Goal: Information Seeking & Learning: Learn about a topic

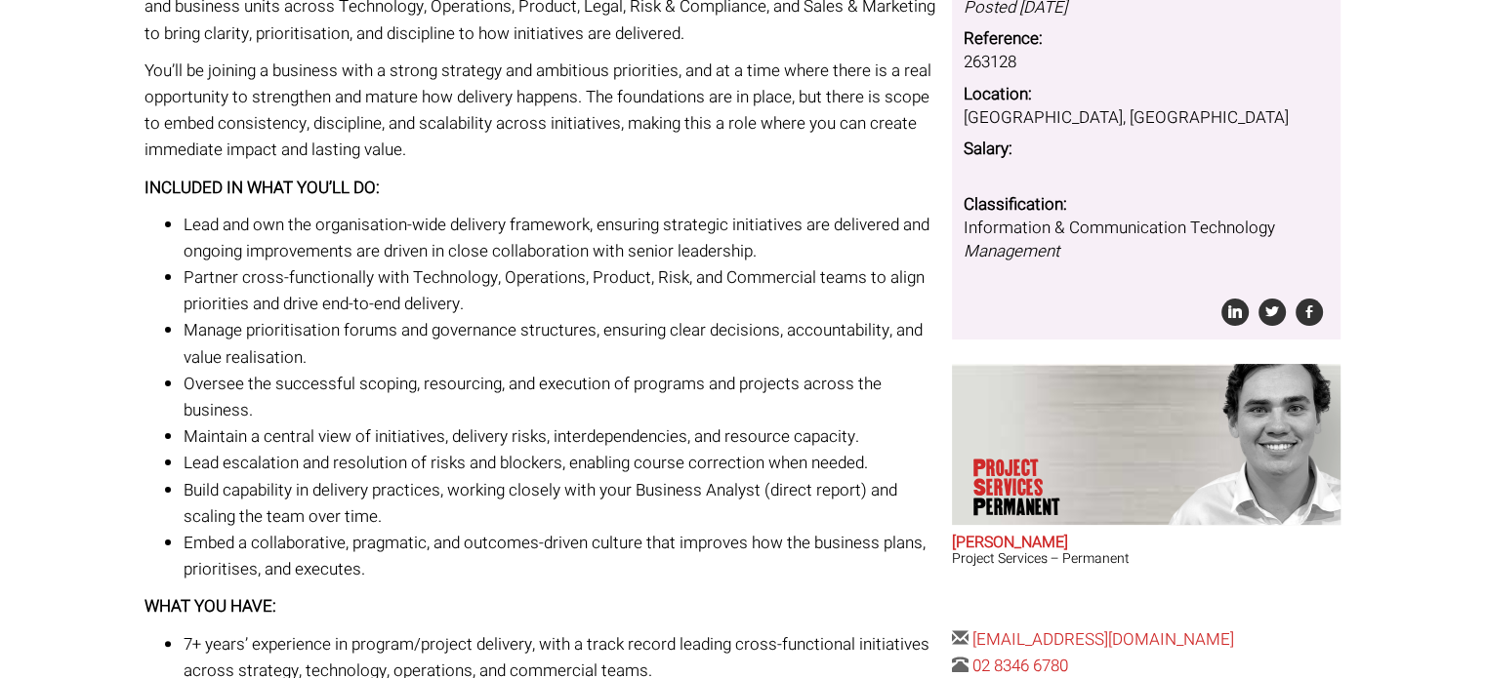
scroll to position [164, 0]
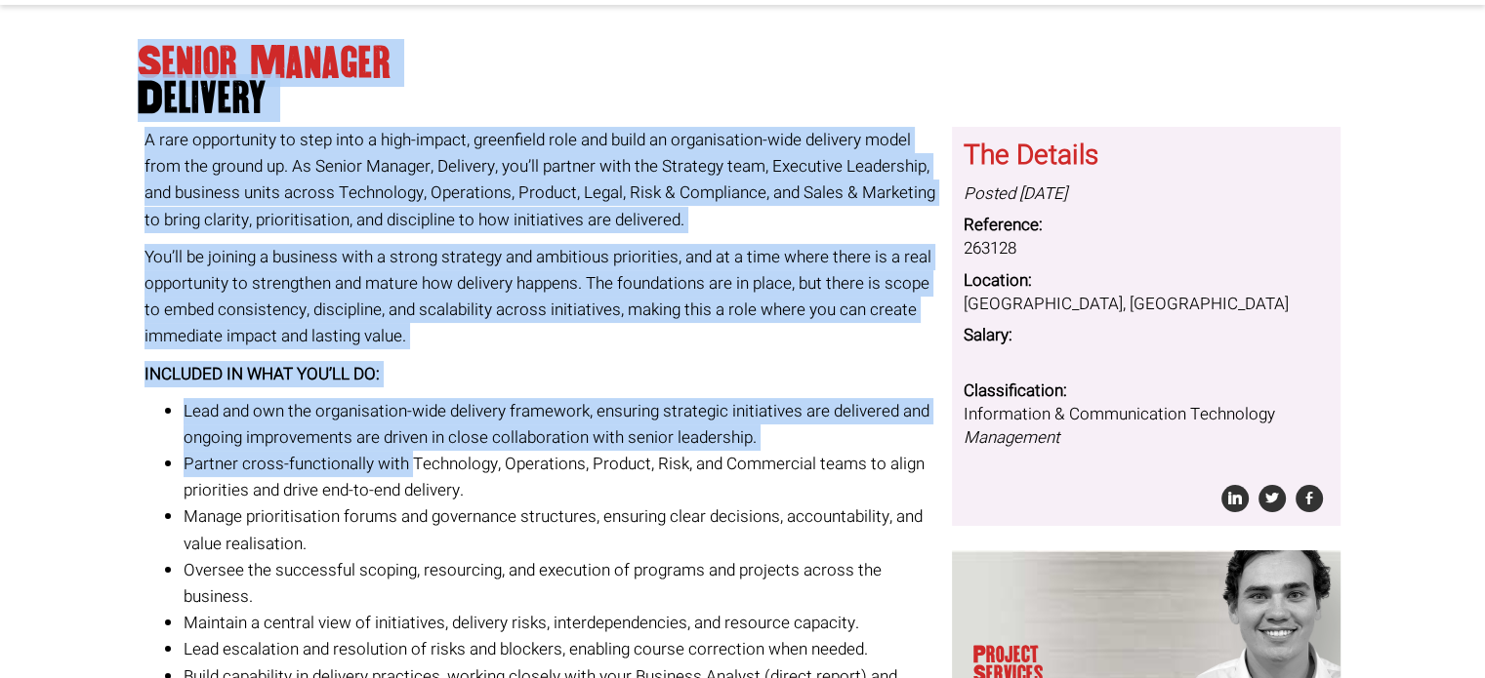
drag, startPoint x: 135, startPoint y: 62, endPoint x: 412, endPoint y: 456, distance: 482.1
click at [235, 472] on li "Partner cross-functionally with Technology, Operations, Product, Risk, and Comm…" at bounding box center [561, 477] width 754 height 53
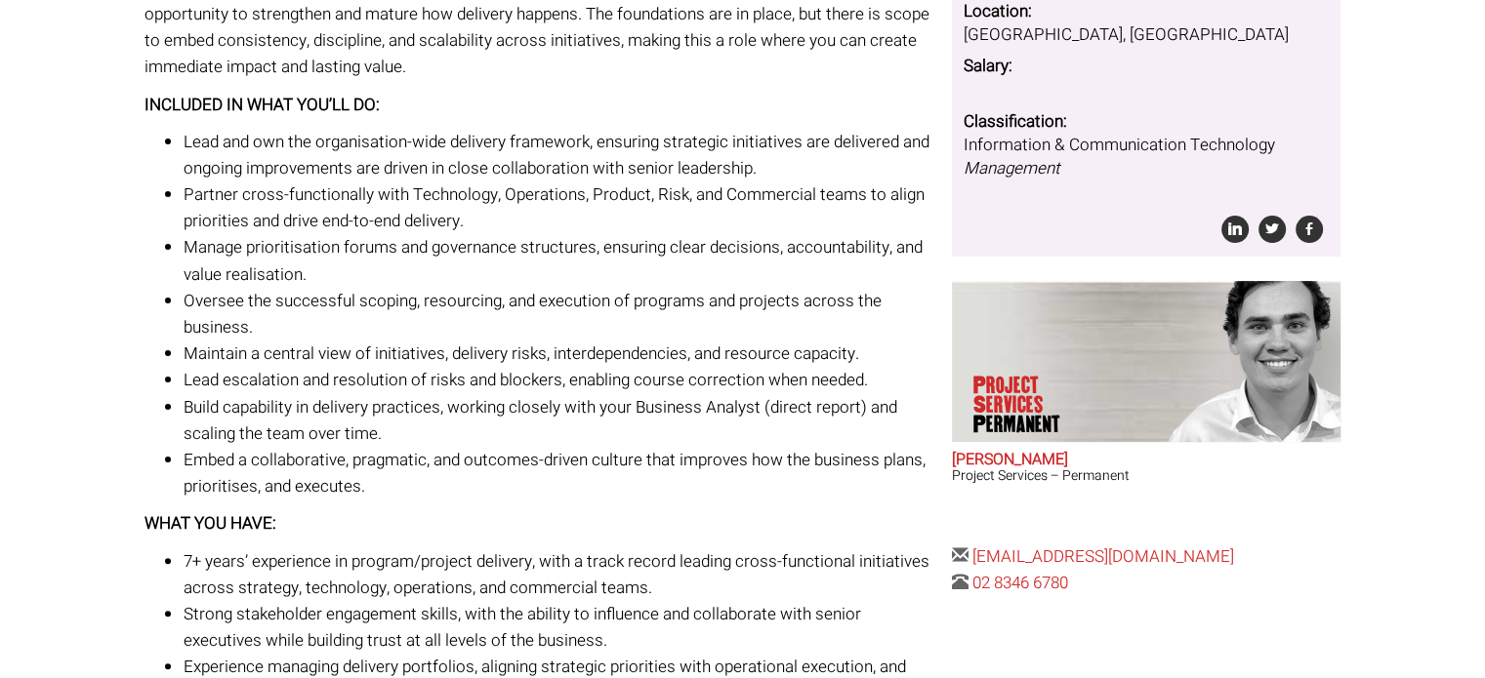
scroll to position [437, 0]
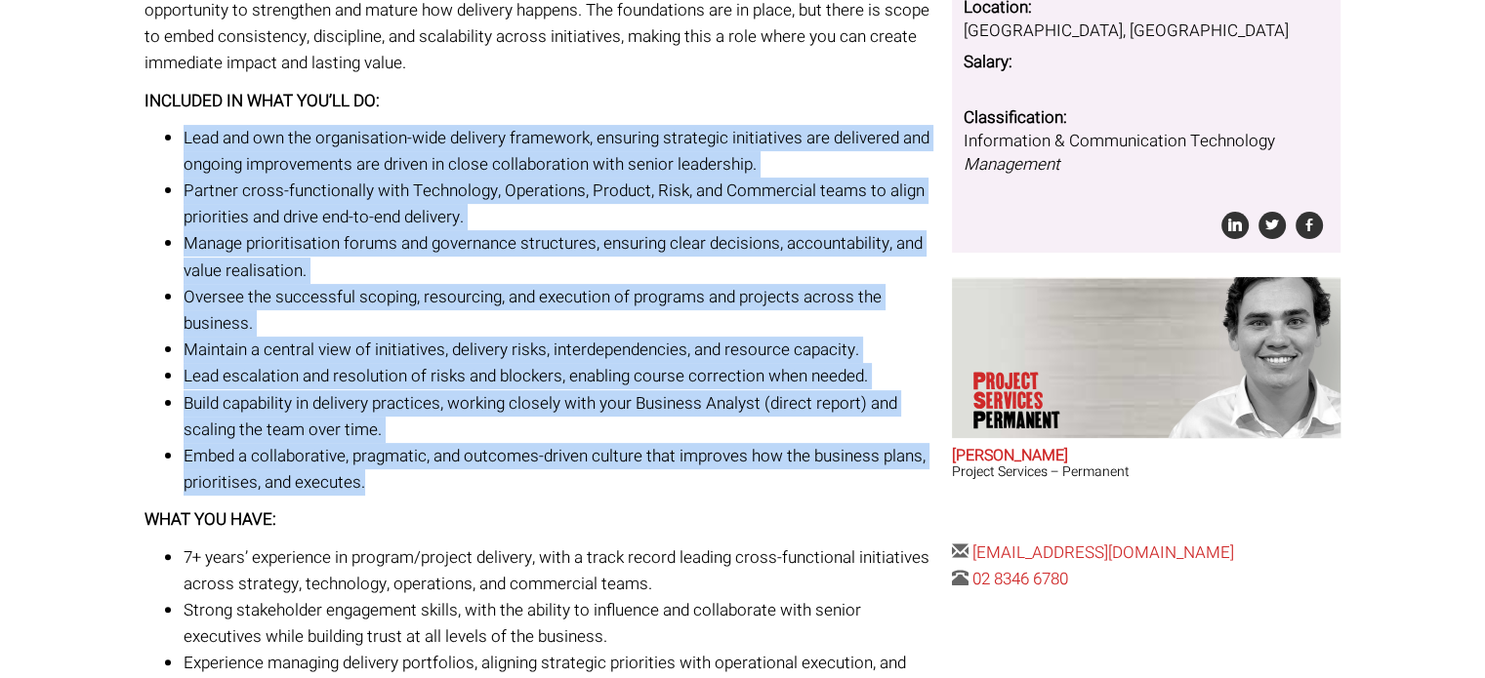
drag, startPoint x: 186, startPoint y: 136, endPoint x: 401, endPoint y: 476, distance: 402.7
click at [401, 476] on ul "Lead and own the organisation-wide delivery framework, ensuring strategic initi…" at bounding box center [540, 311] width 793 height 372
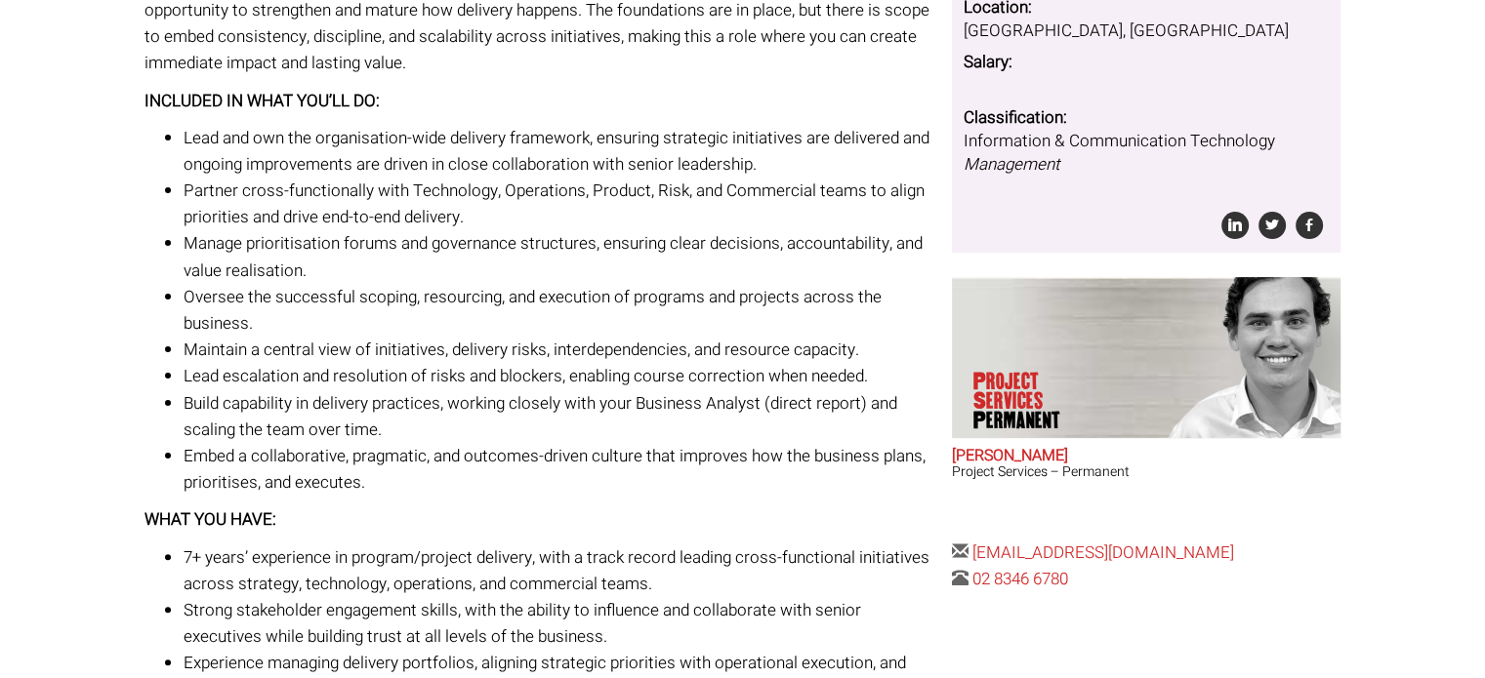
click at [459, 618] on li "Strong stakeholder engagement skills, with the ability to influence and collabo…" at bounding box center [561, 623] width 754 height 53
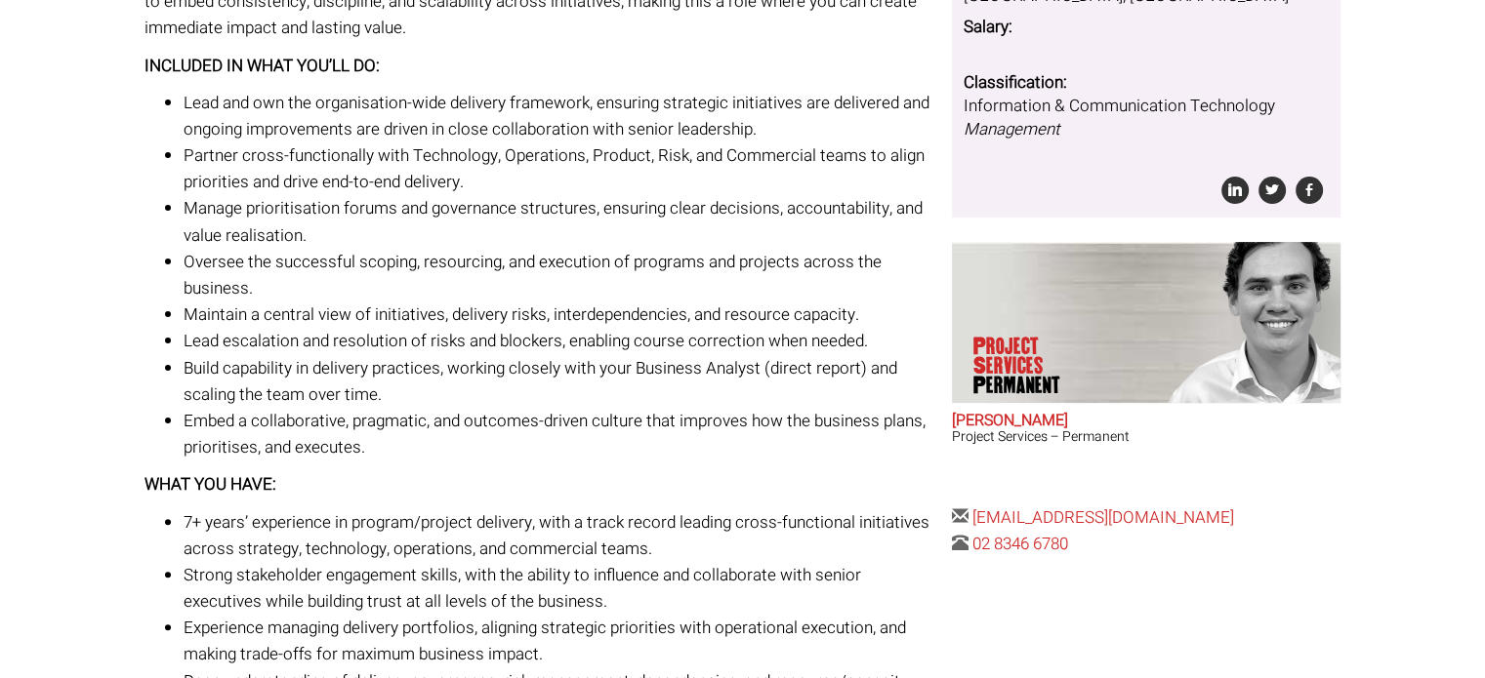
scroll to position [476, 0]
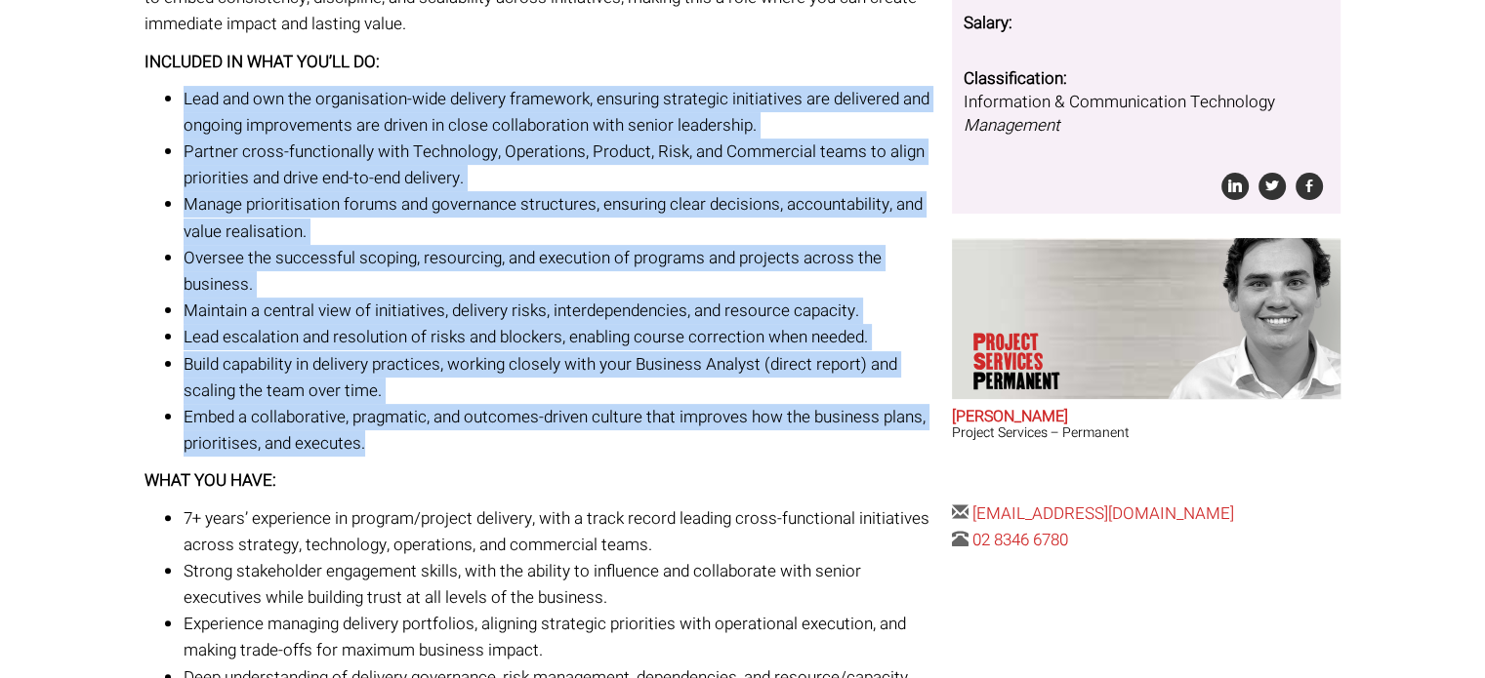
drag, startPoint x: 184, startPoint y: 96, endPoint x: 398, endPoint y: 441, distance: 406.9
click at [398, 441] on ul "Lead and own the organisation-wide delivery framework, ensuring strategic initi…" at bounding box center [540, 272] width 793 height 372
copy ul "Lead and own the organisation-wide delivery framework, ensuring strategic initi…"
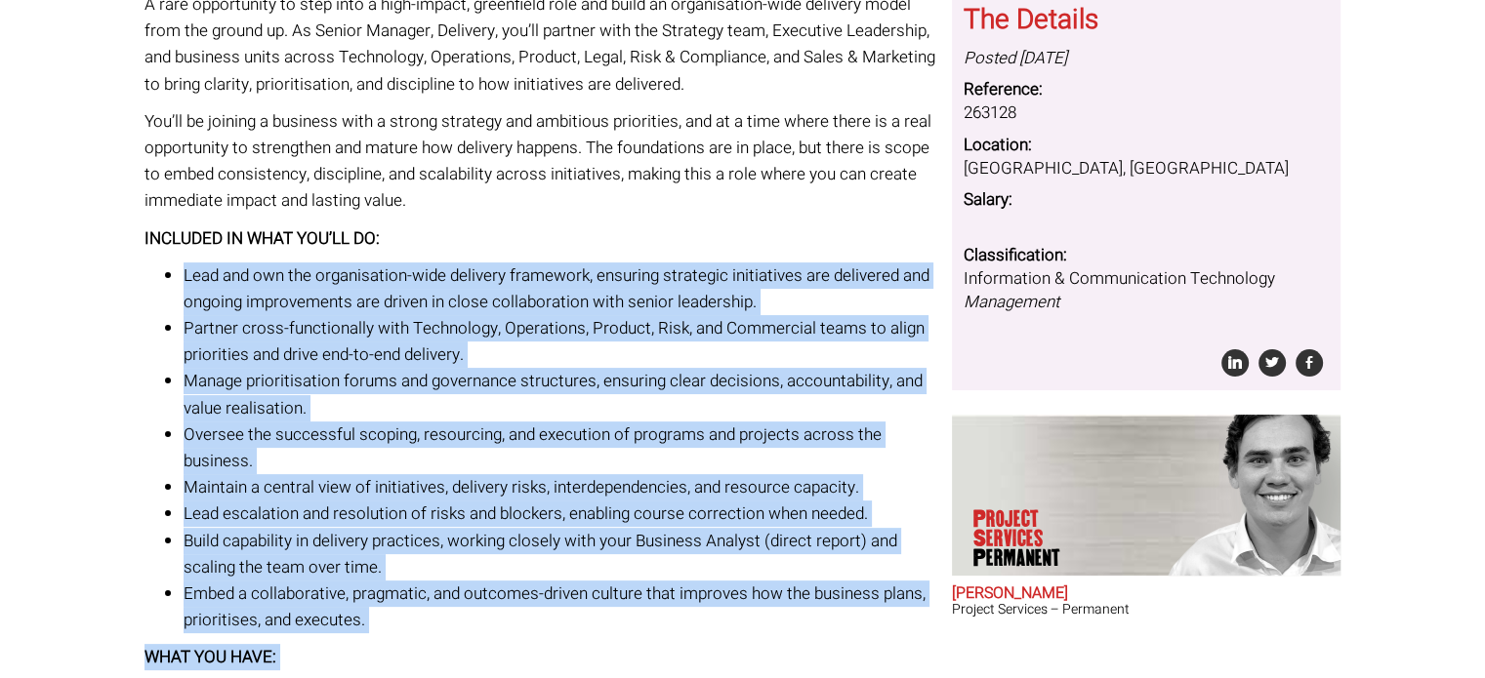
scroll to position [780, 0]
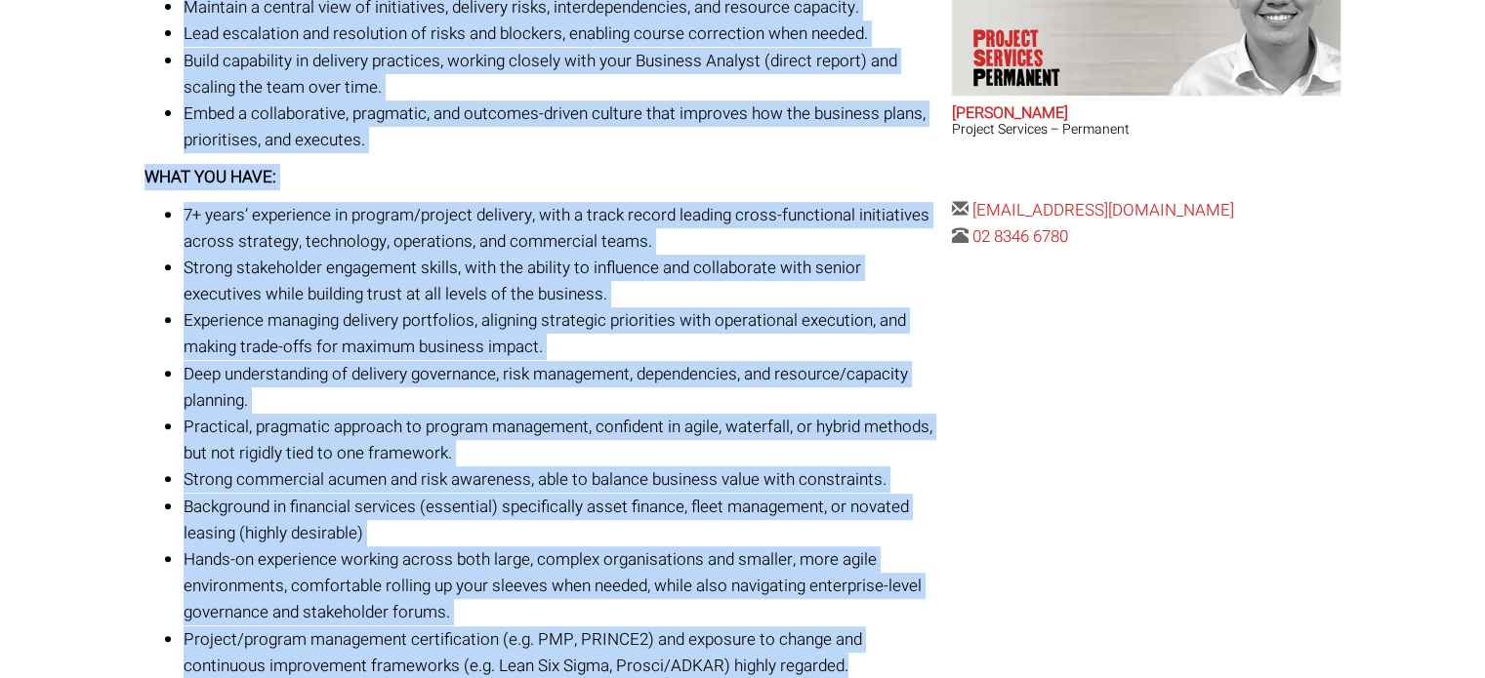
click at [880, 659] on li "Project/program management certification (e.g. PMP, PRINCE2) and exposure to ch…" at bounding box center [561, 653] width 754 height 53
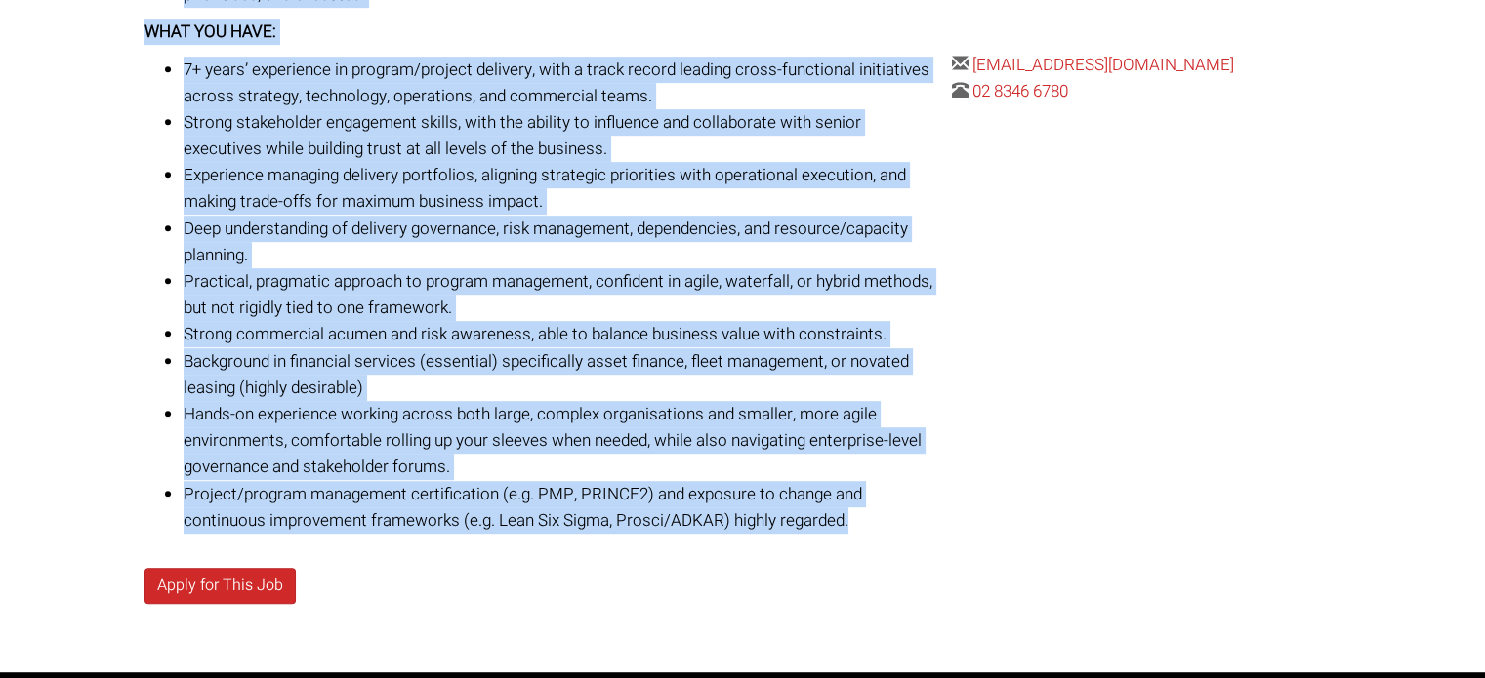
scroll to position [936, 0]
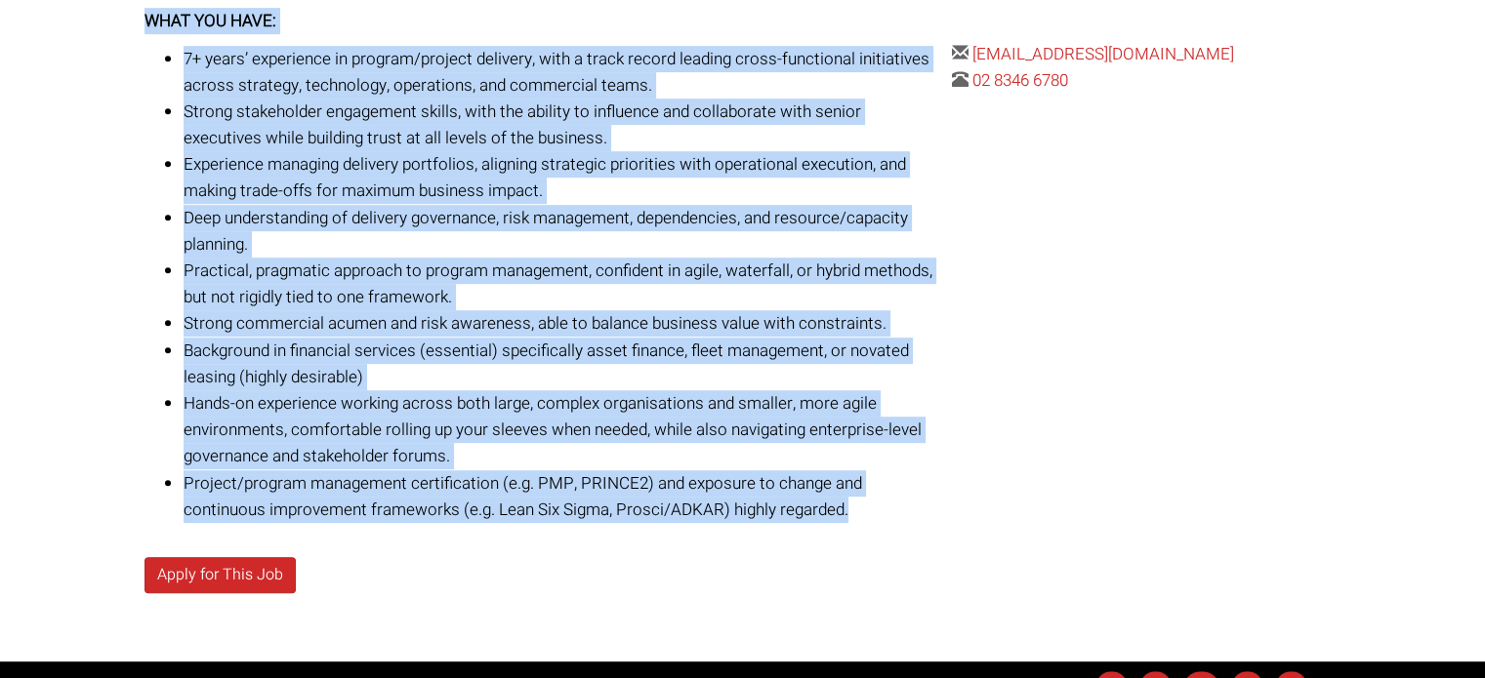
copy div "Lead and own the organisation-wide delivery framework, ensuring strategic initi…"
